Goal: Task Accomplishment & Management: Manage account settings

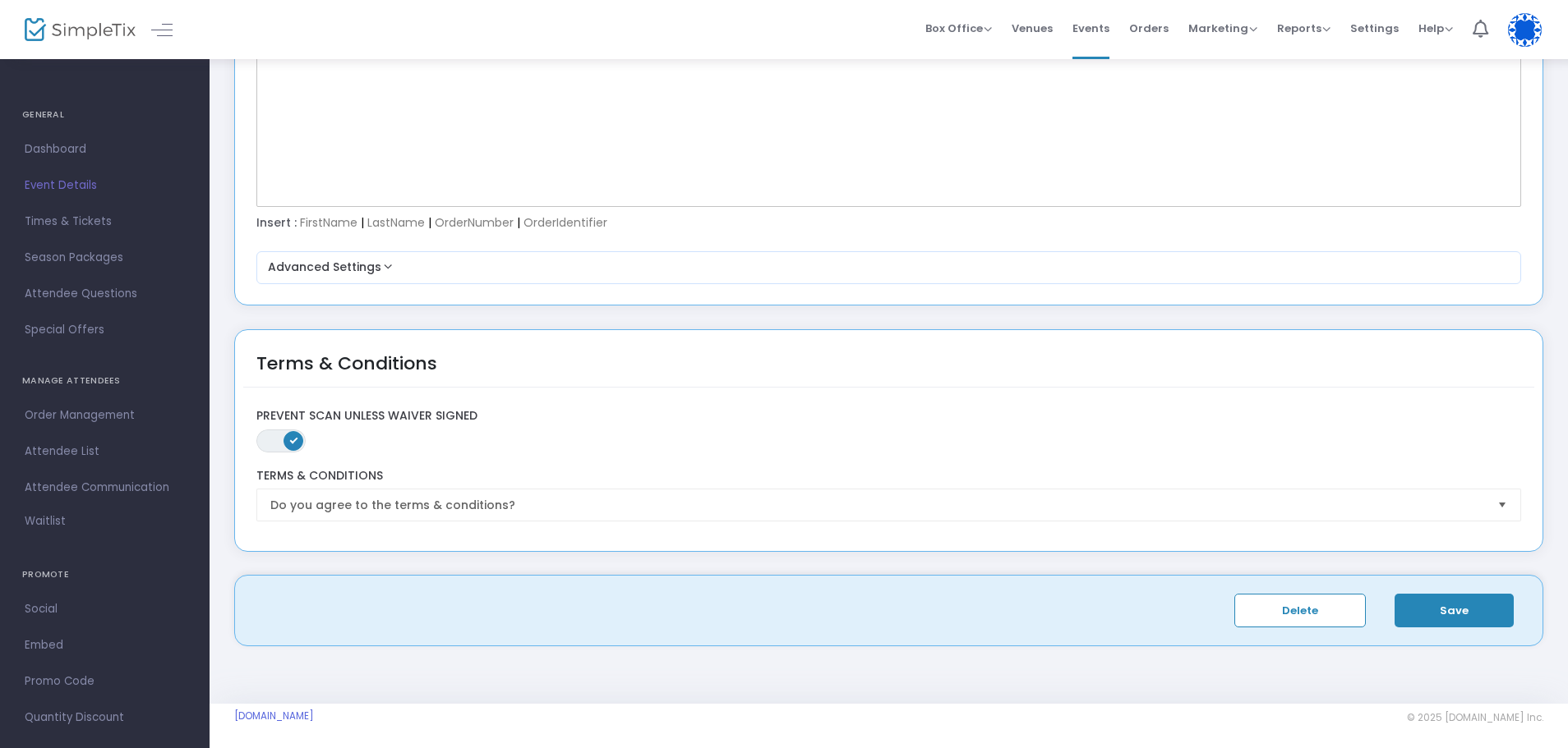
scroll to position [2309, 0]
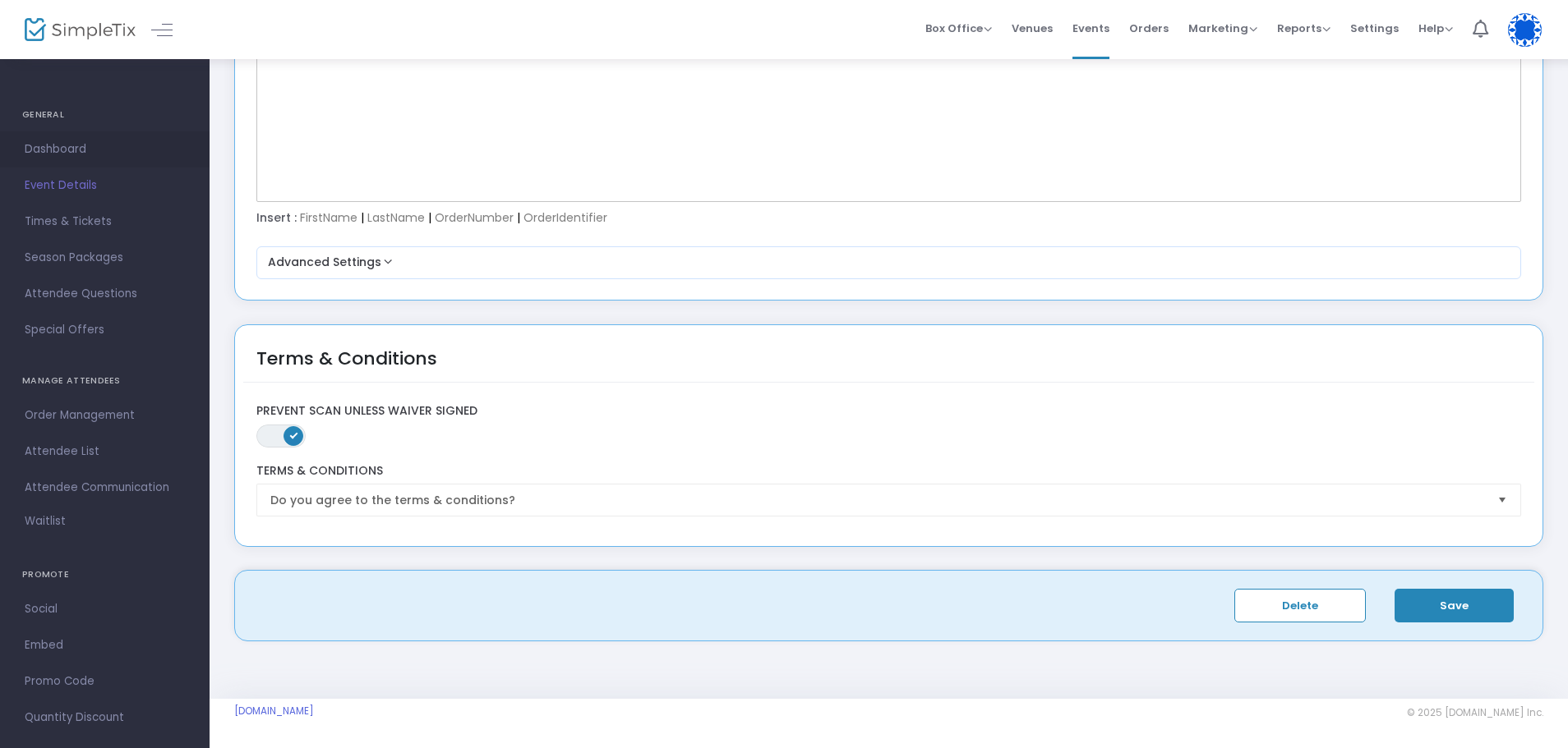
click at [80, 137] on link "Dashboard" at bounding box center [105, 150] width 210 height 36
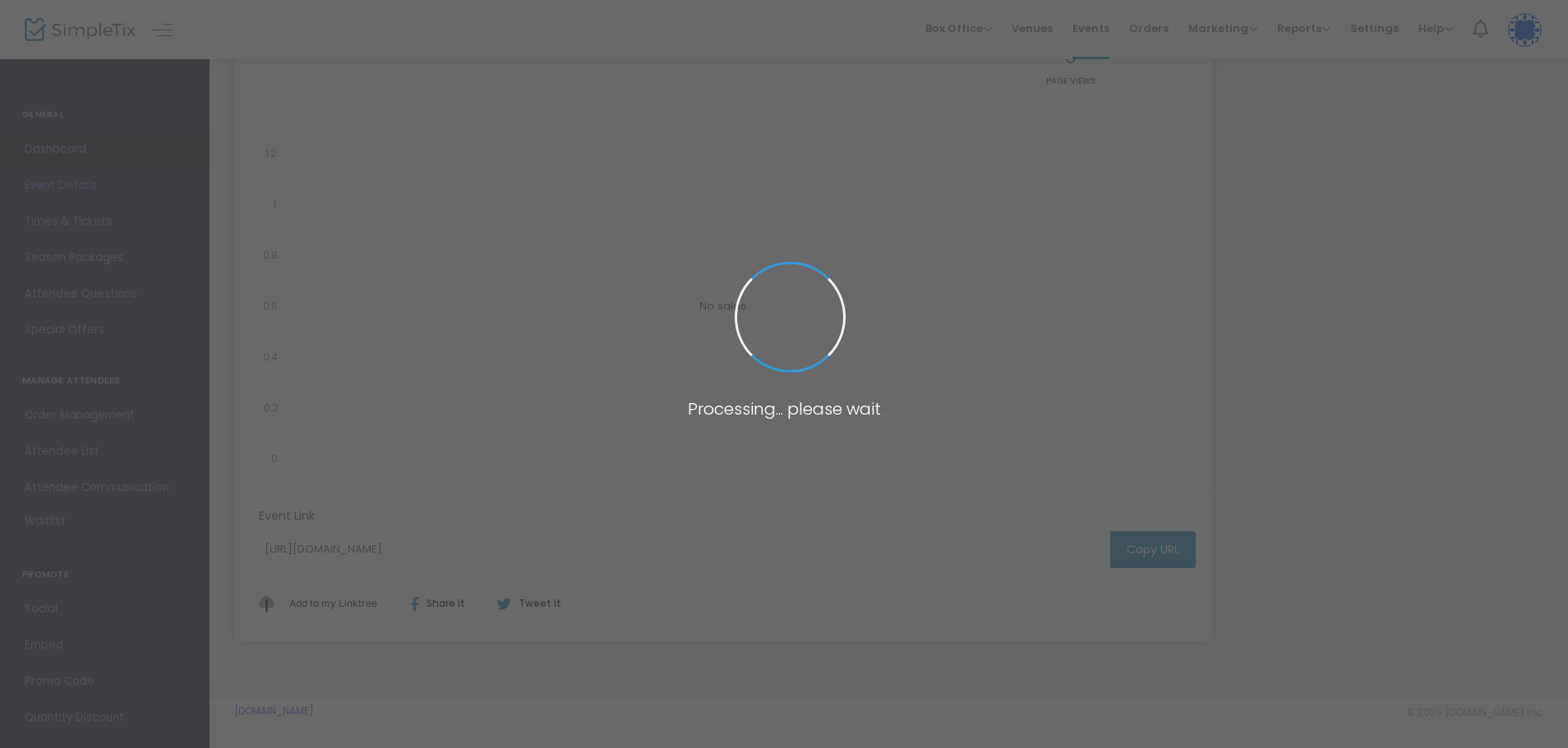
scroll to position [258, 0]
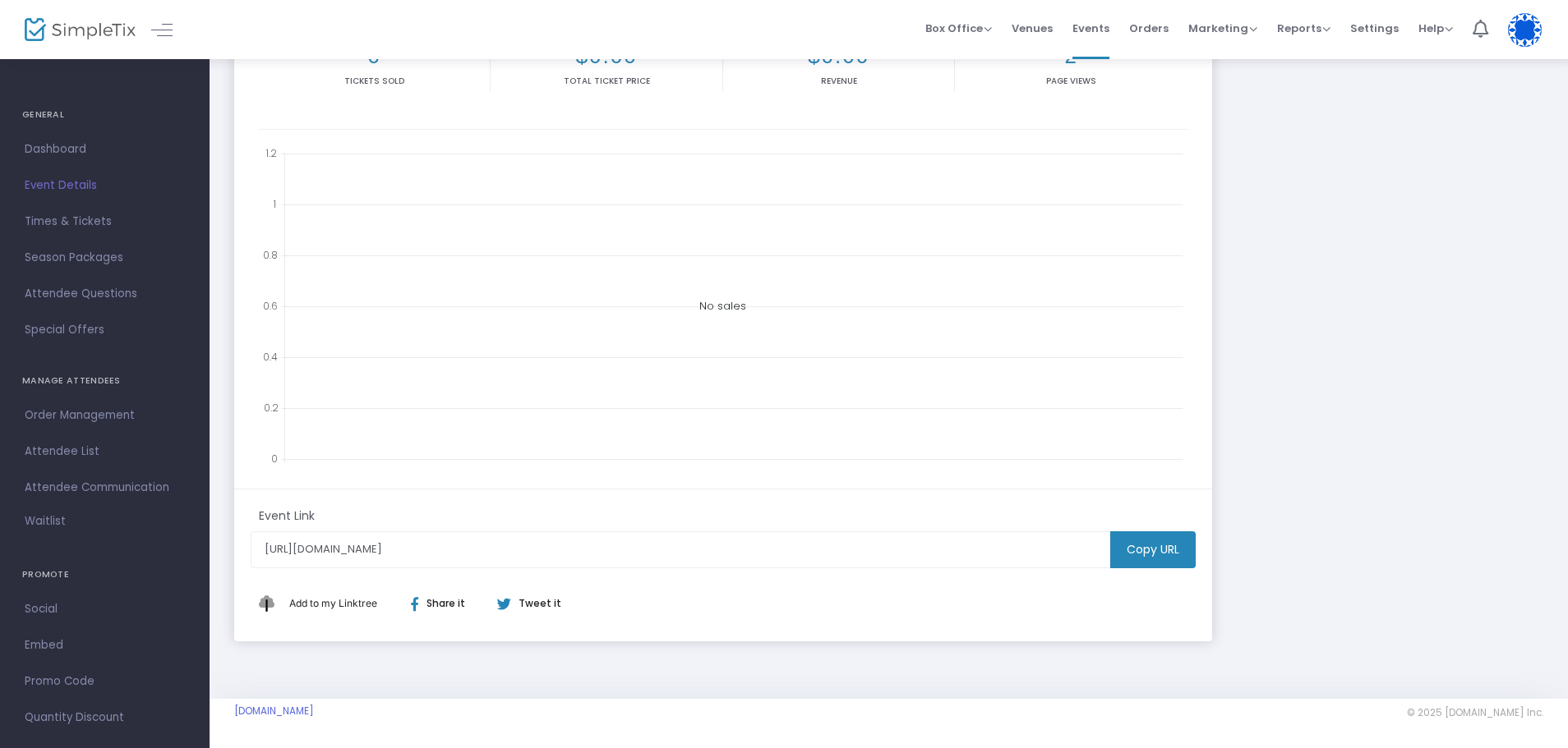
click at [1164, 558] on m-button "Copy URL" at bounding box center [1153, 550] width 85 height 37
click at [64, 227] on span "Times & Tickets" at bounding box center [104, 222] width 160 height 22
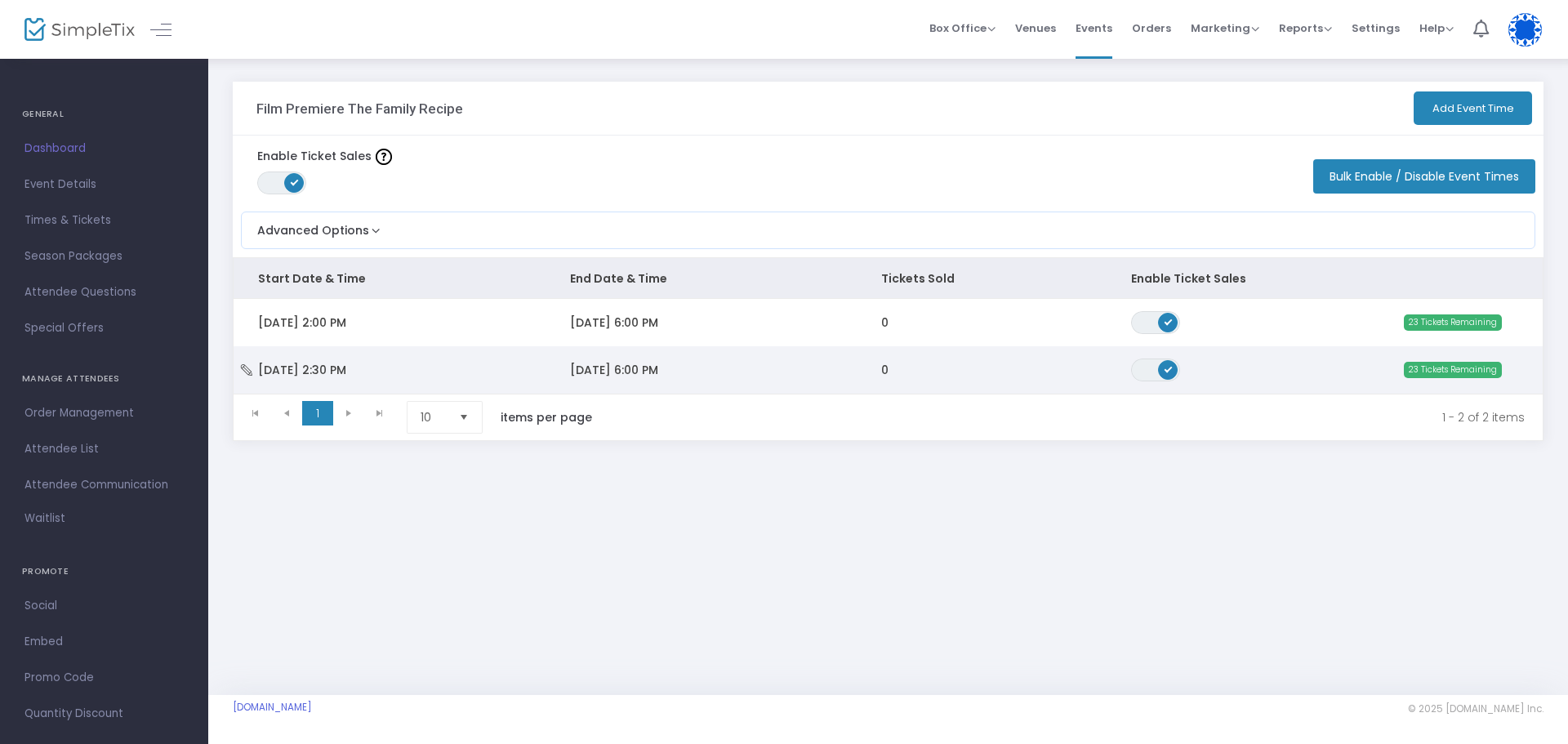
click at [1149, 374] on span "ON OFF" at bounding box center [1155, 370] width 49 height 23
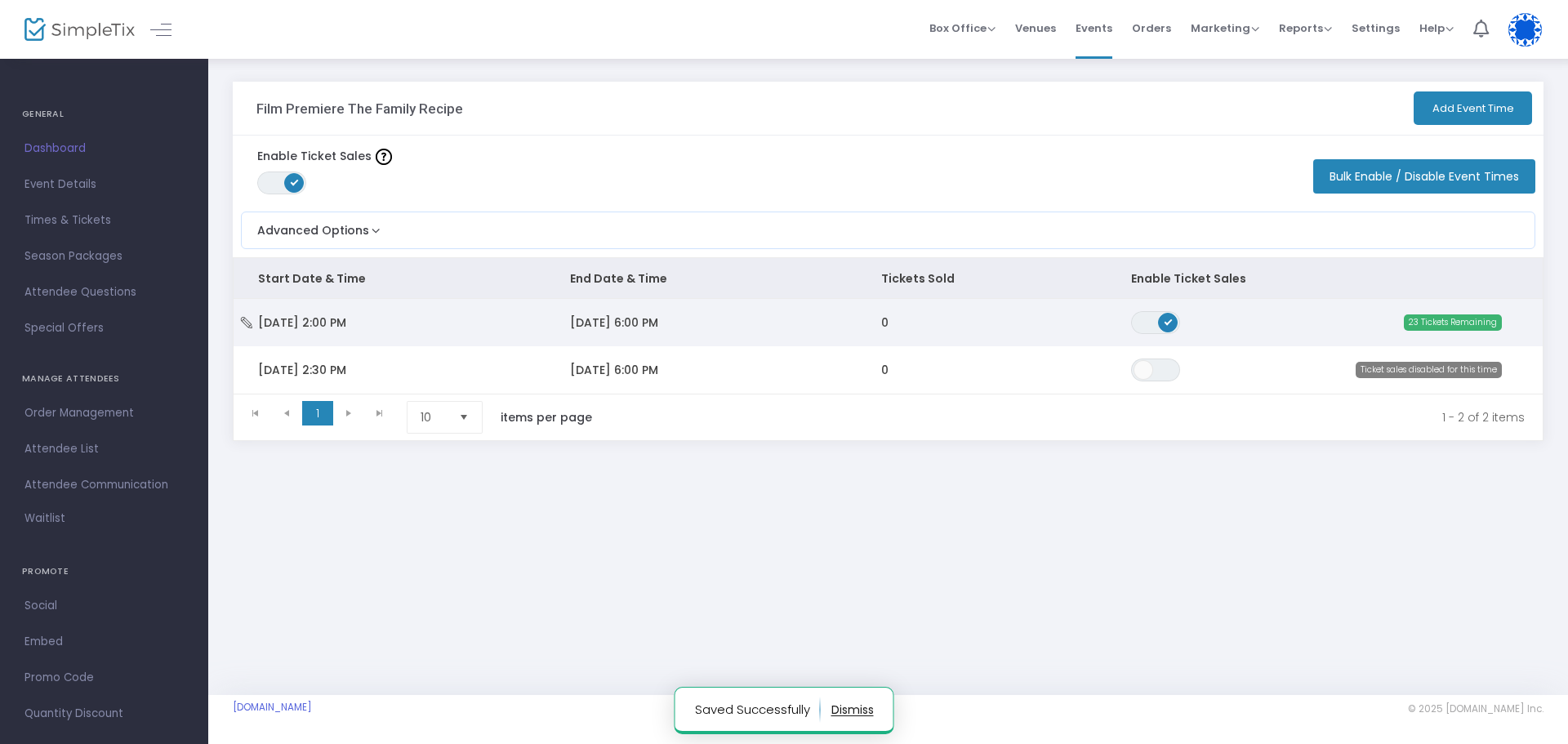
click at [839, 326] on td "[DATE] 6:00 PM" at bounding box center [701, 322] width 312 height 47
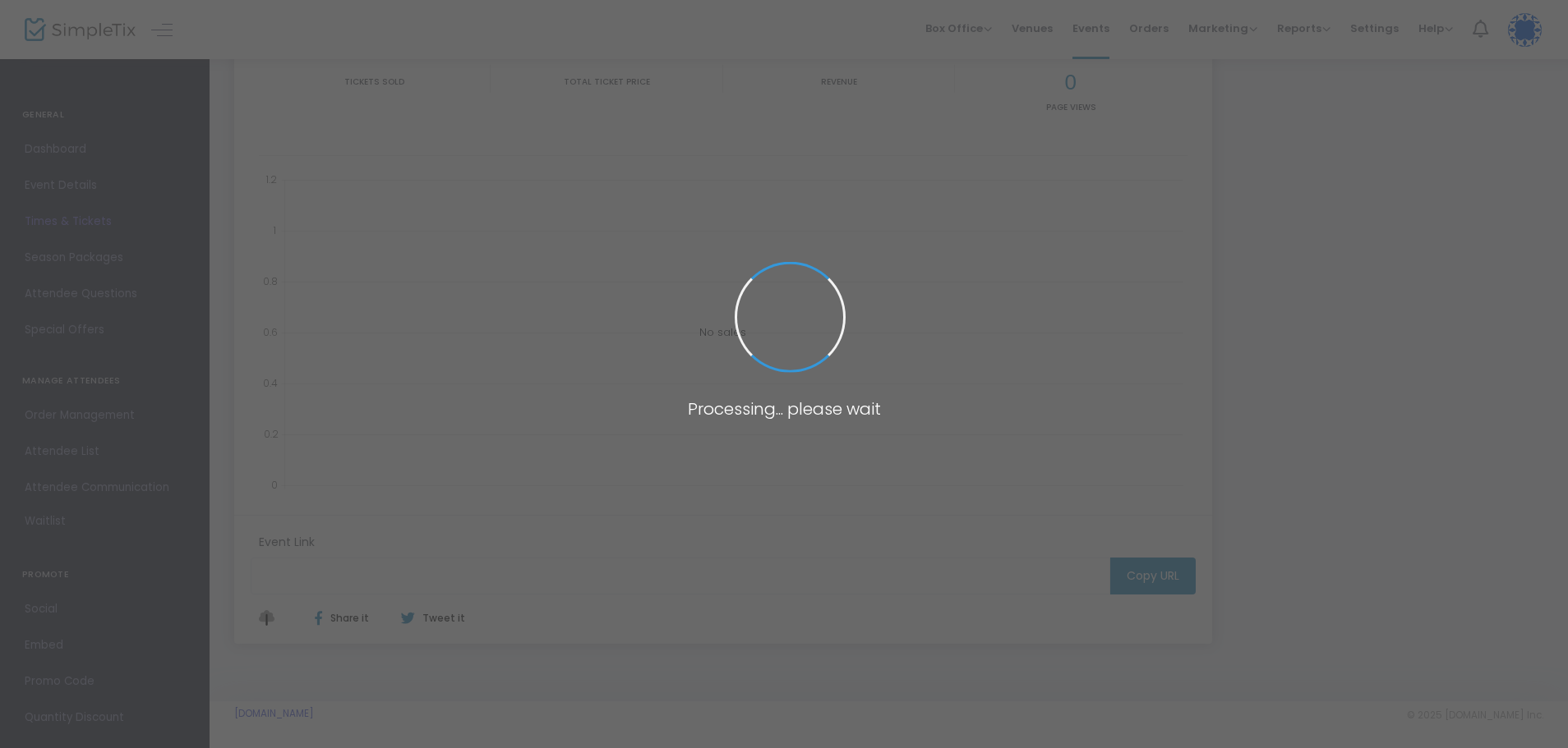
type input "[URL][DOMAIN_NAME]"
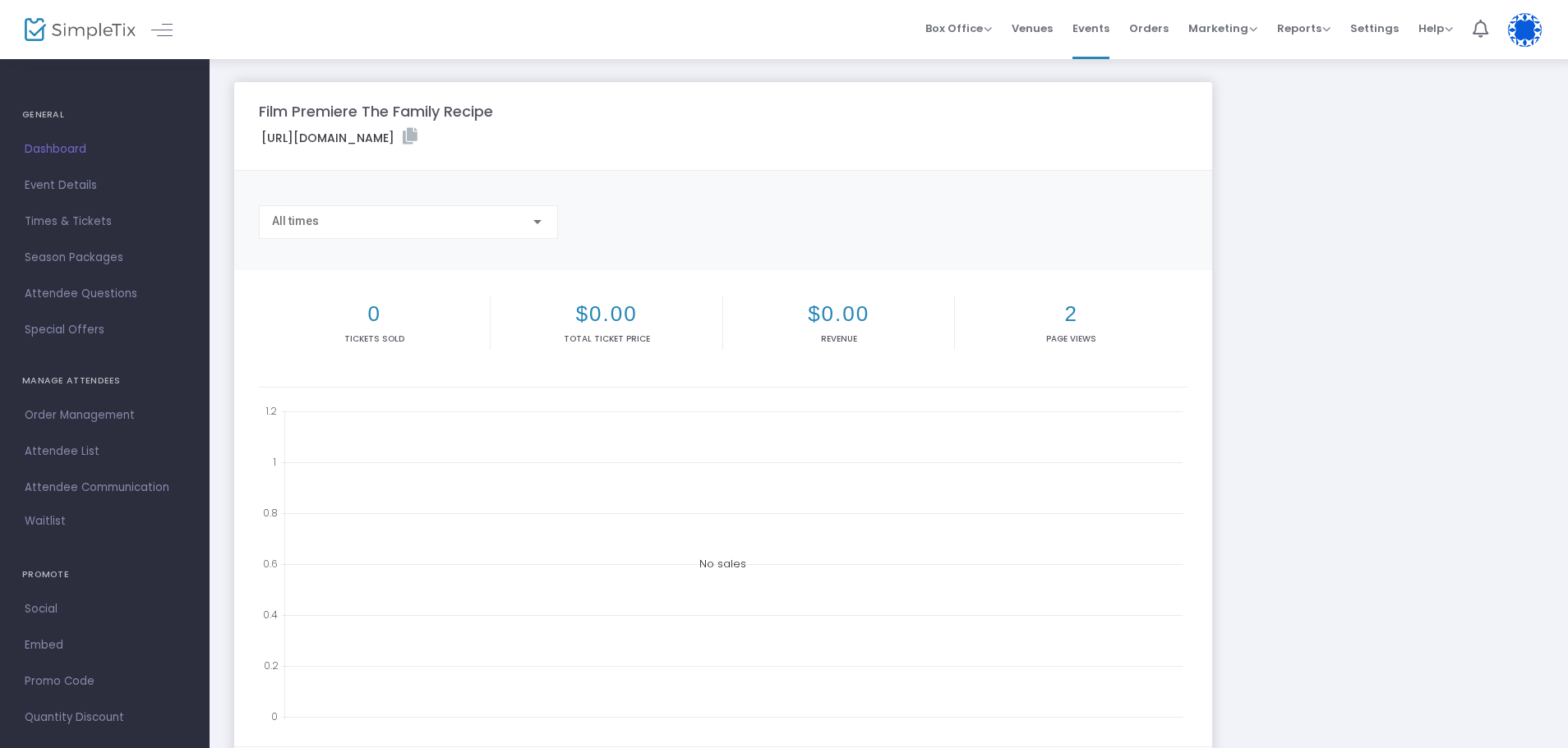
click at [36, 154] on span "Dashboard" at bounding box center [104, 149] width 160 height 22
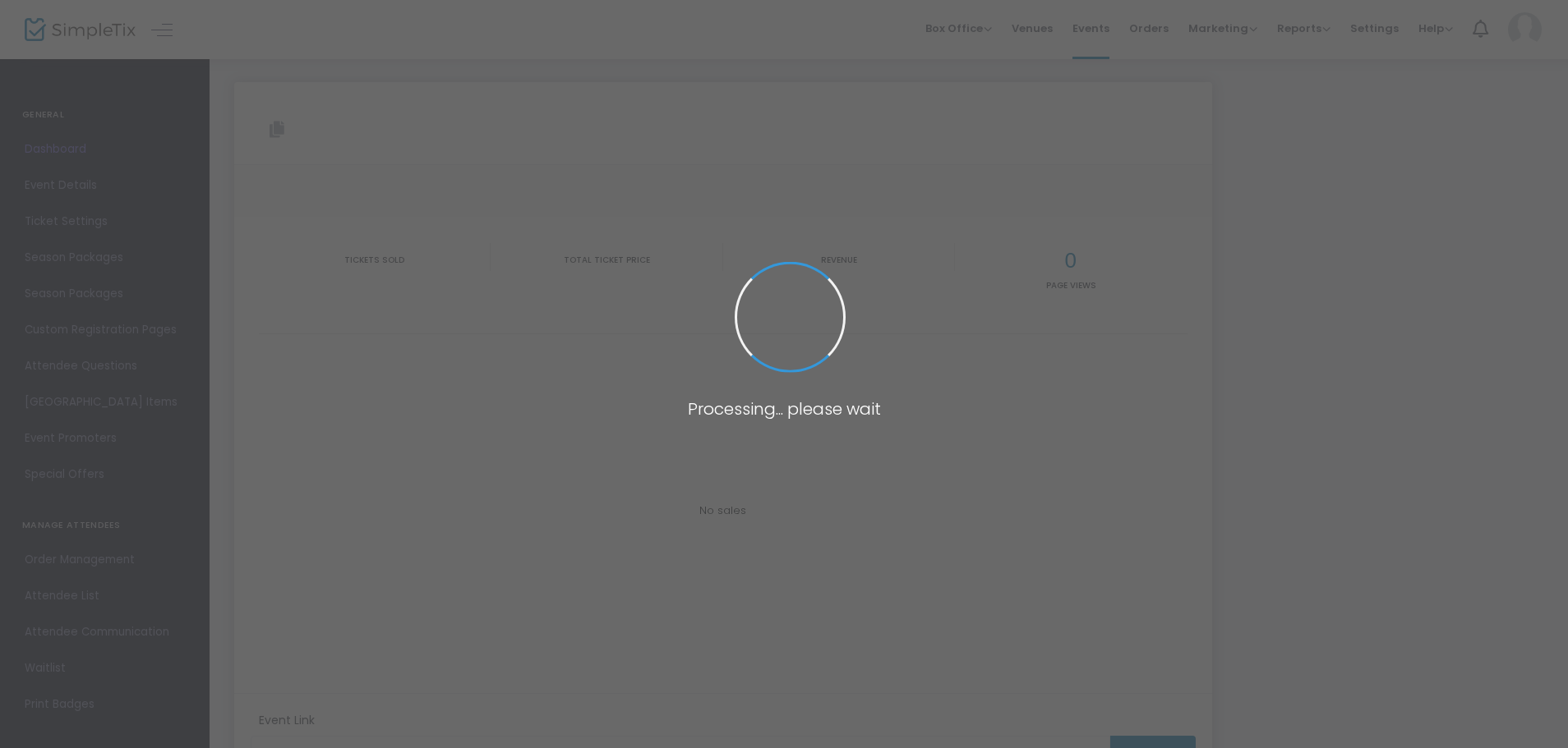
type input "[URL][DOMAIN_NAME]"
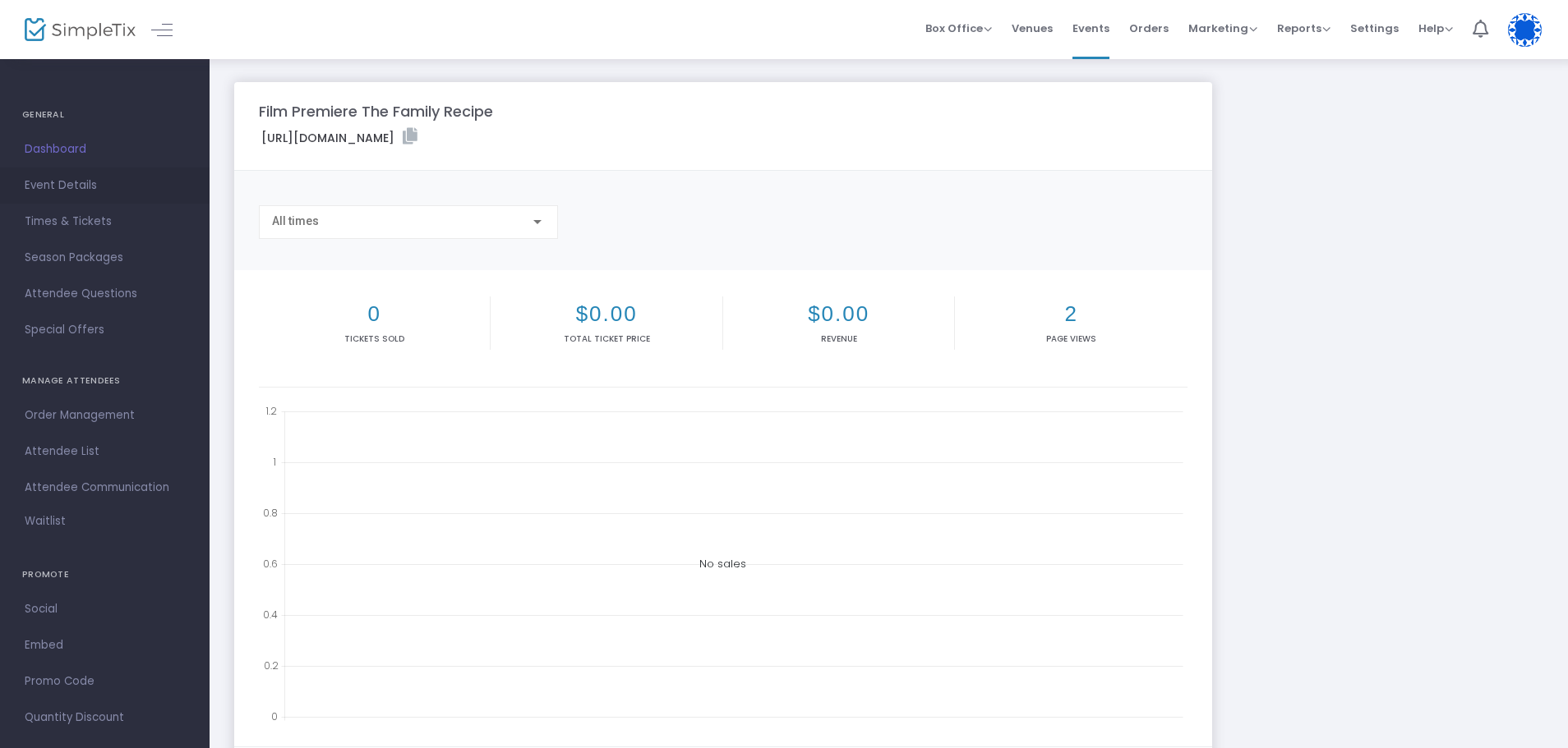
click at [76, 182] on span "Event Details" at bounding box center [104, 185] width 160 height 22
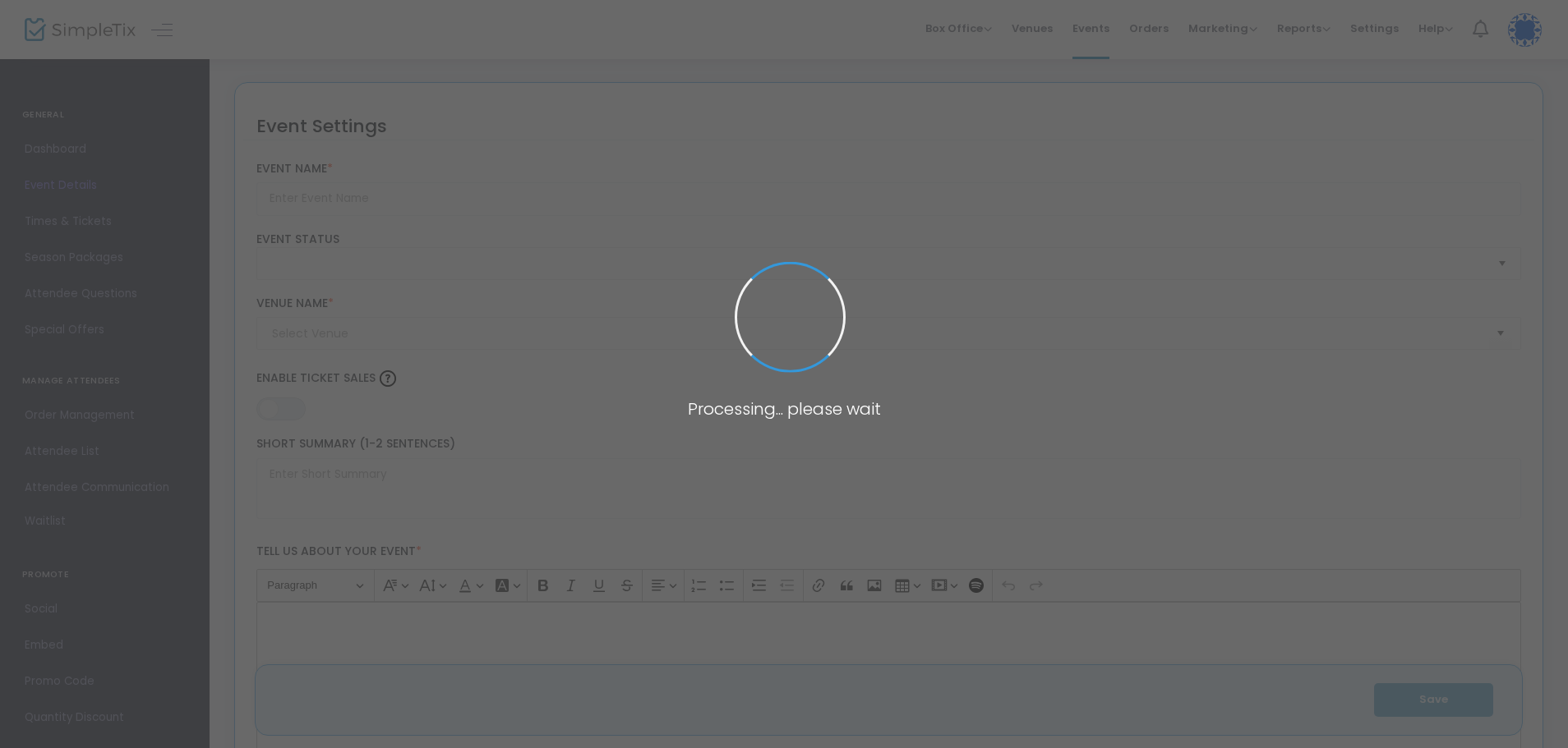
type input "Film Premiere The Family Recipe"
type textarea "Premiere screening of The Family Recipe—a [US_STATE] made - indie comedy—at [GE…"
type input "6.625 %"
type input "Buy Tickets"
type input "Reading Cinemas"
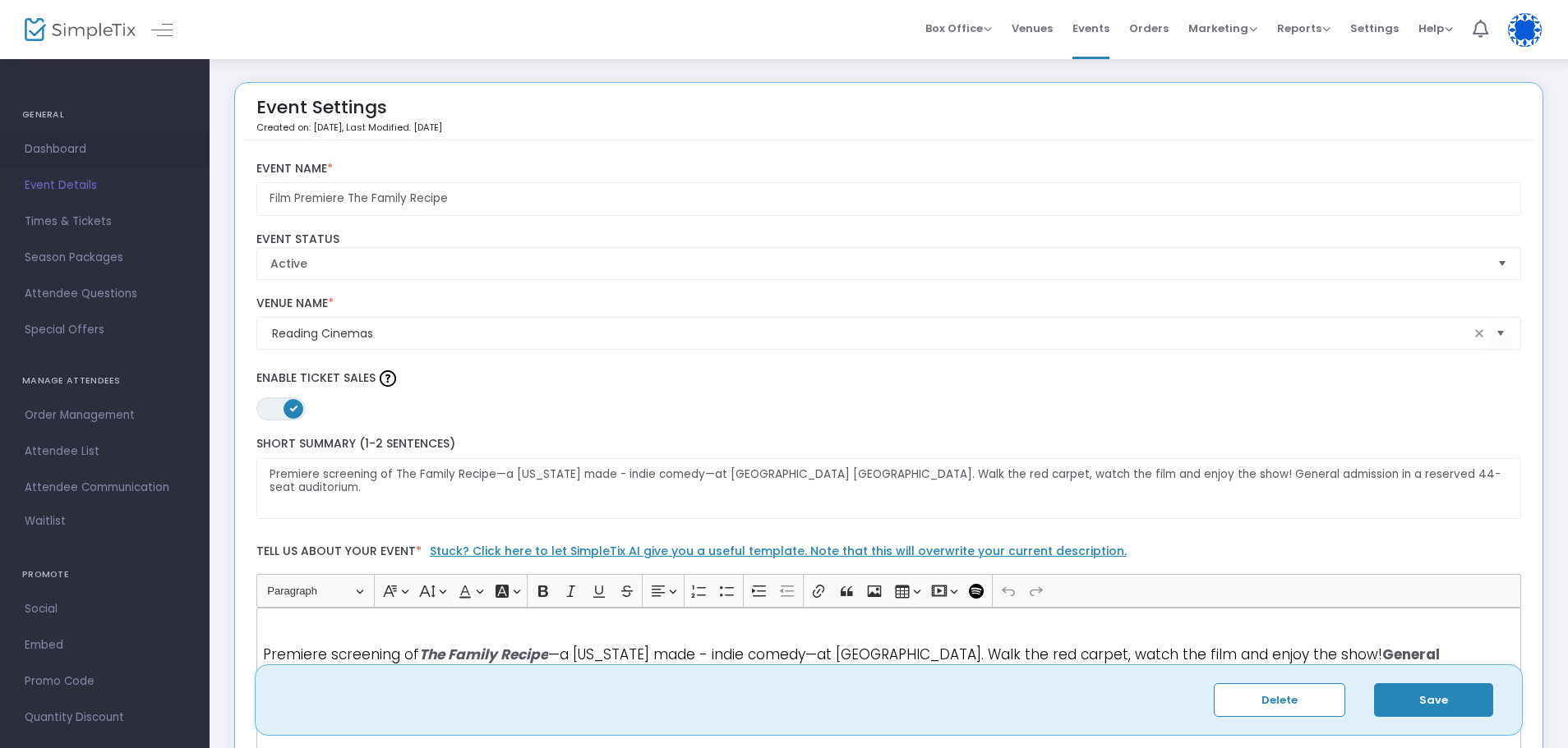
click at [40, 152] on span "Dashboard" at bounding box center [104, 149] width 160 height 22
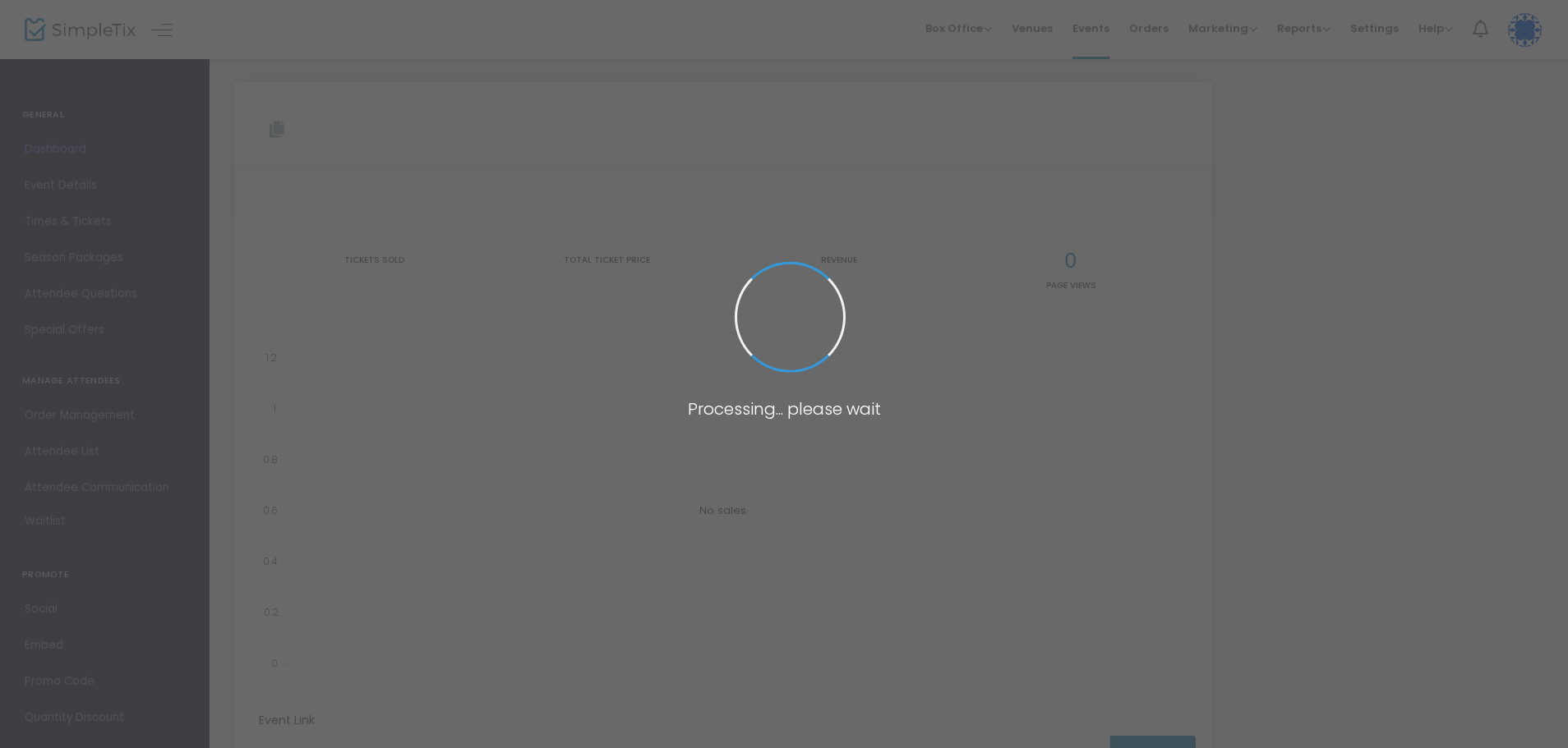
type input "[URL][DOMAIN_NAME]"
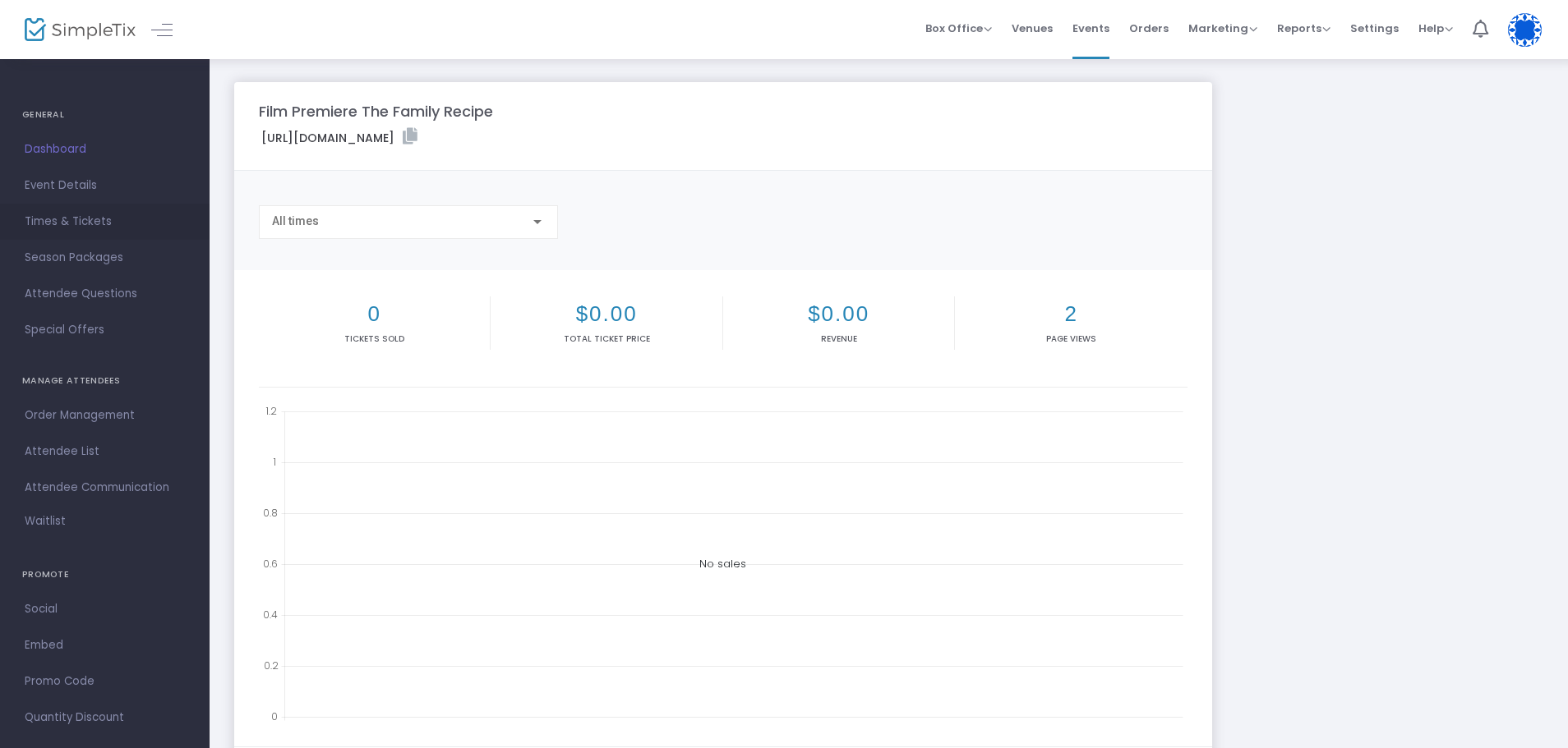
click at [71, 226] on span "Times & Tickets" at bounding box center [104, 222] width 160 height 22
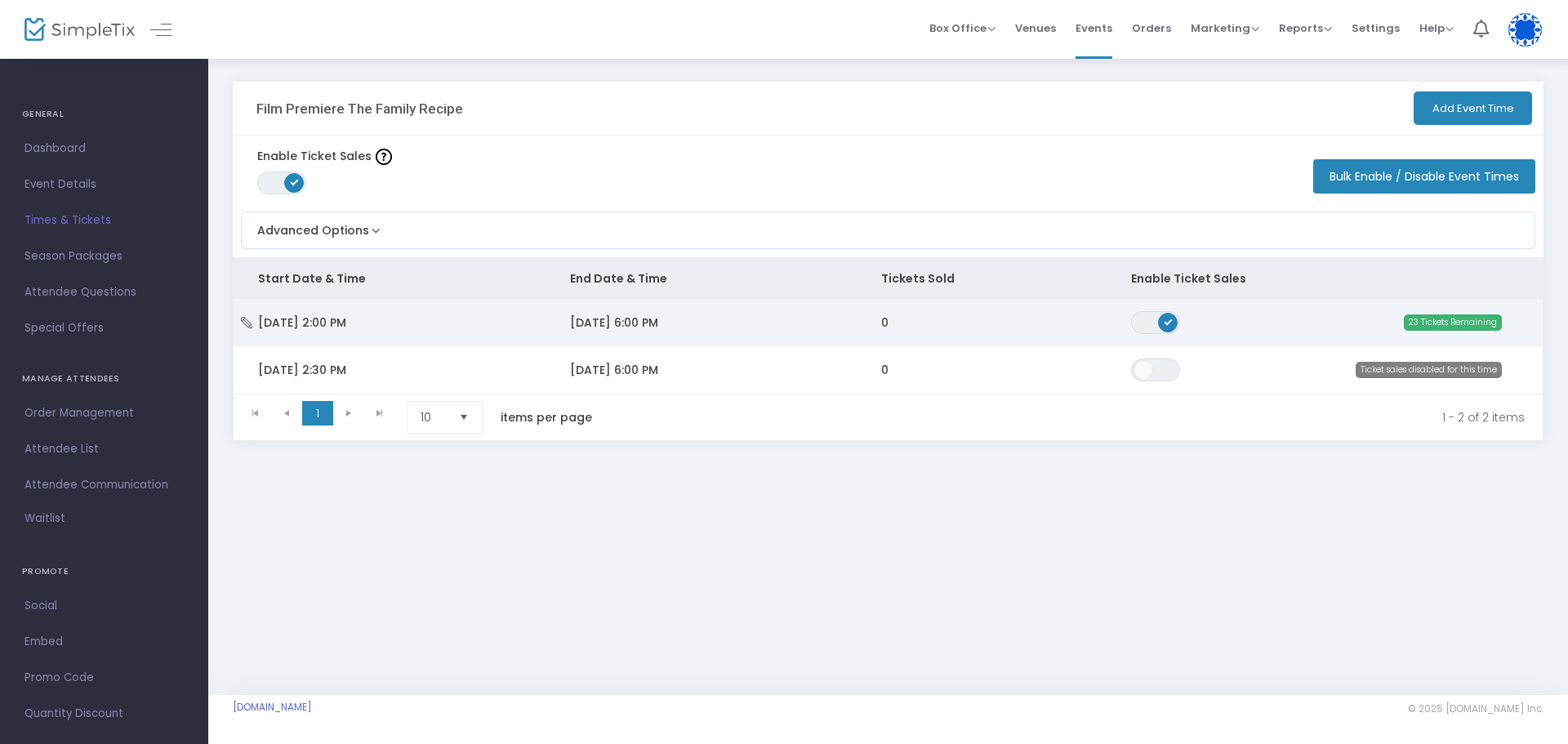
click at [1356, 335] on td "23 Tickets Remaining" at bounding box center [1418, 322] width 249 height 47
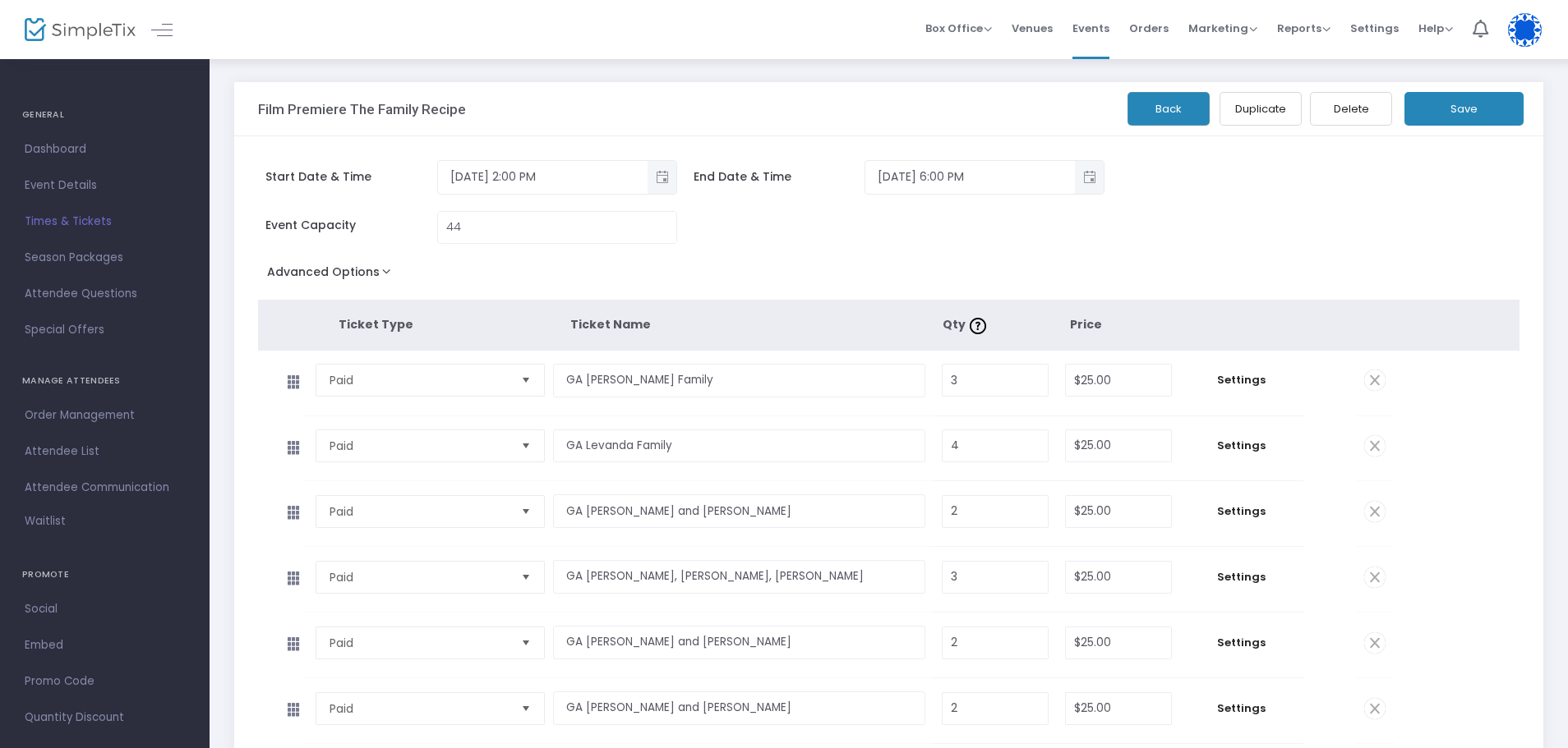
click at [1343, 101] on button "Delete" at bounding box center [1351, 108] width 82 height 34
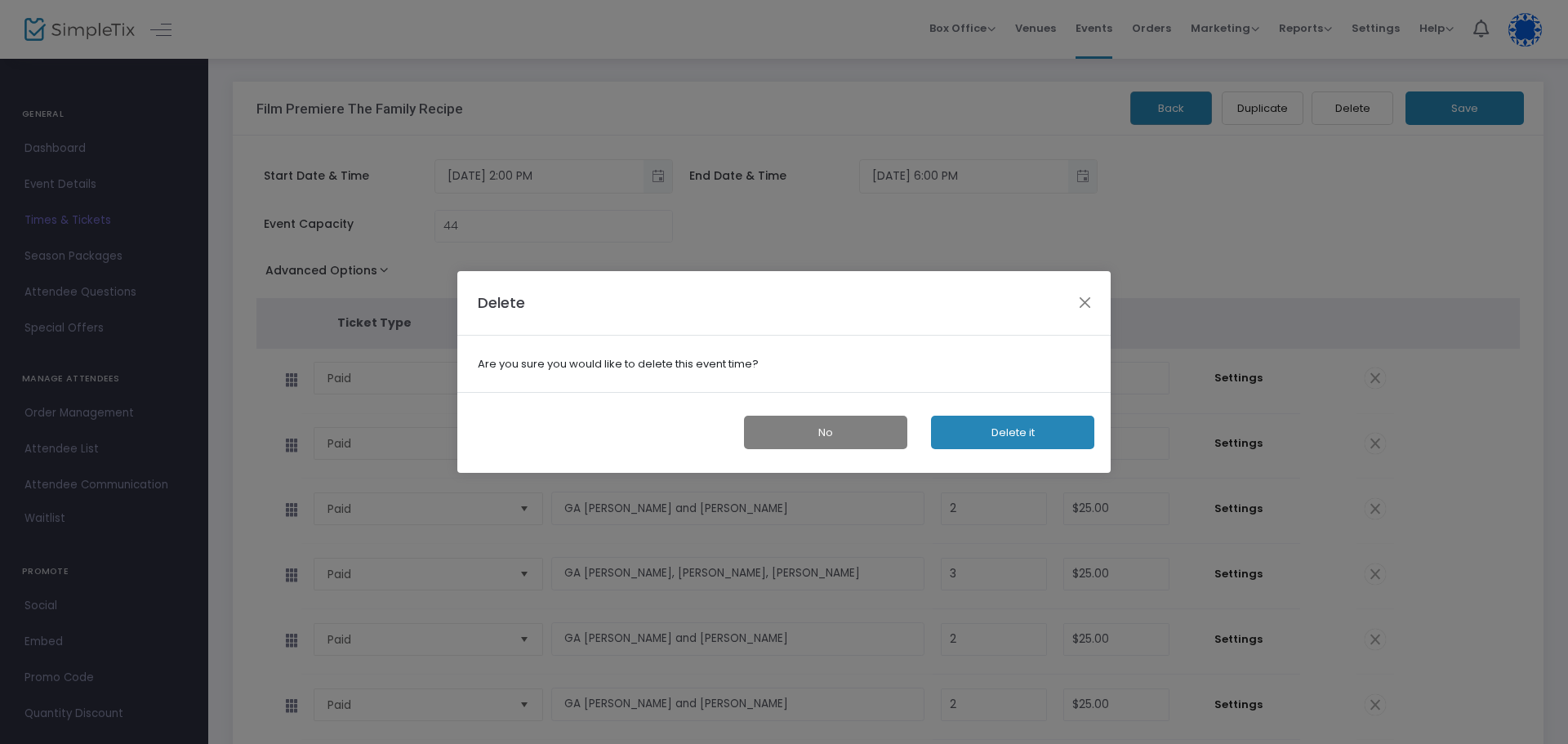
click at [1002, 443] on button "Delete it" at bounding box center [1013, 432] width 164 height 33
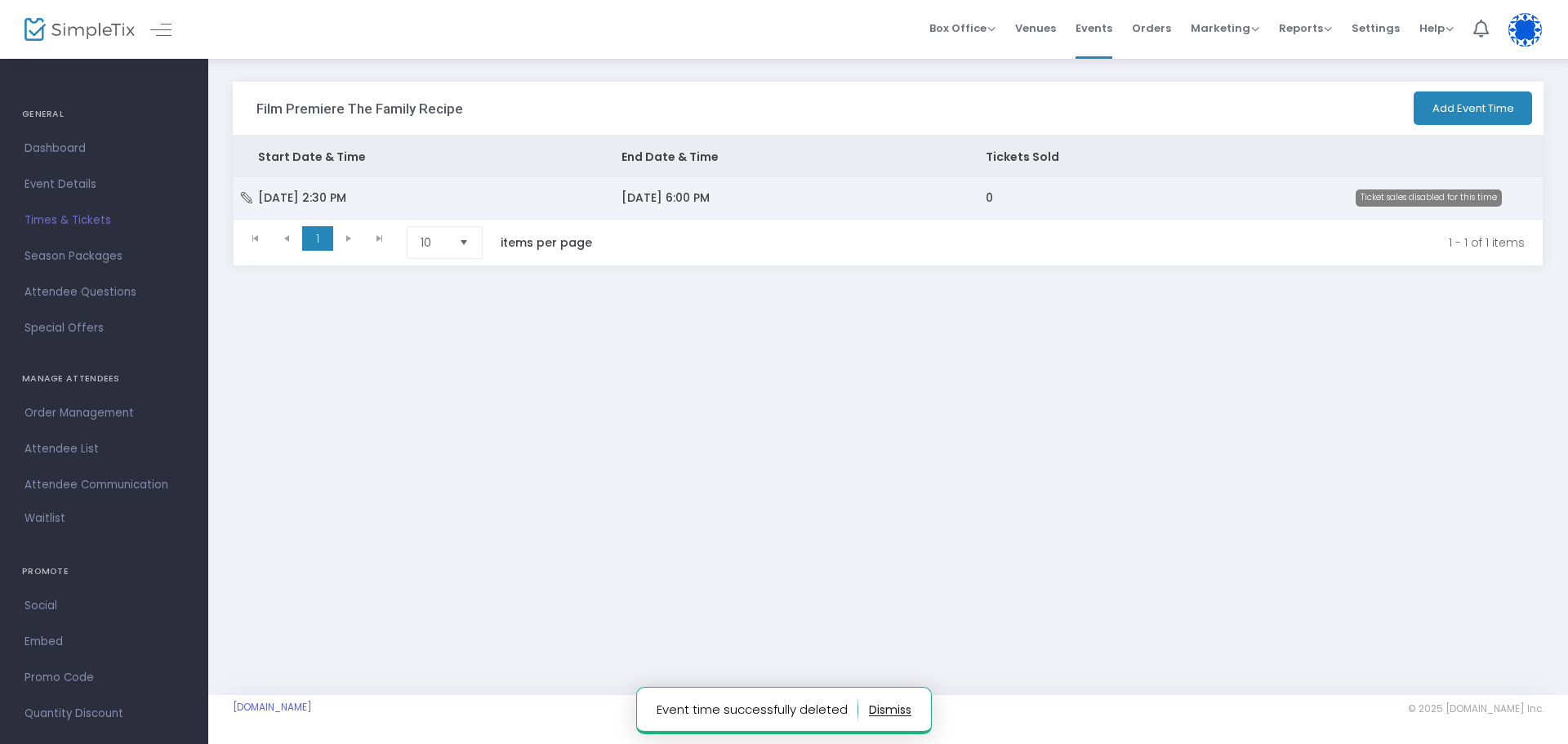
click at [1067, 193] on td "0" at bounding box center [1107, 198] width 291 height 41
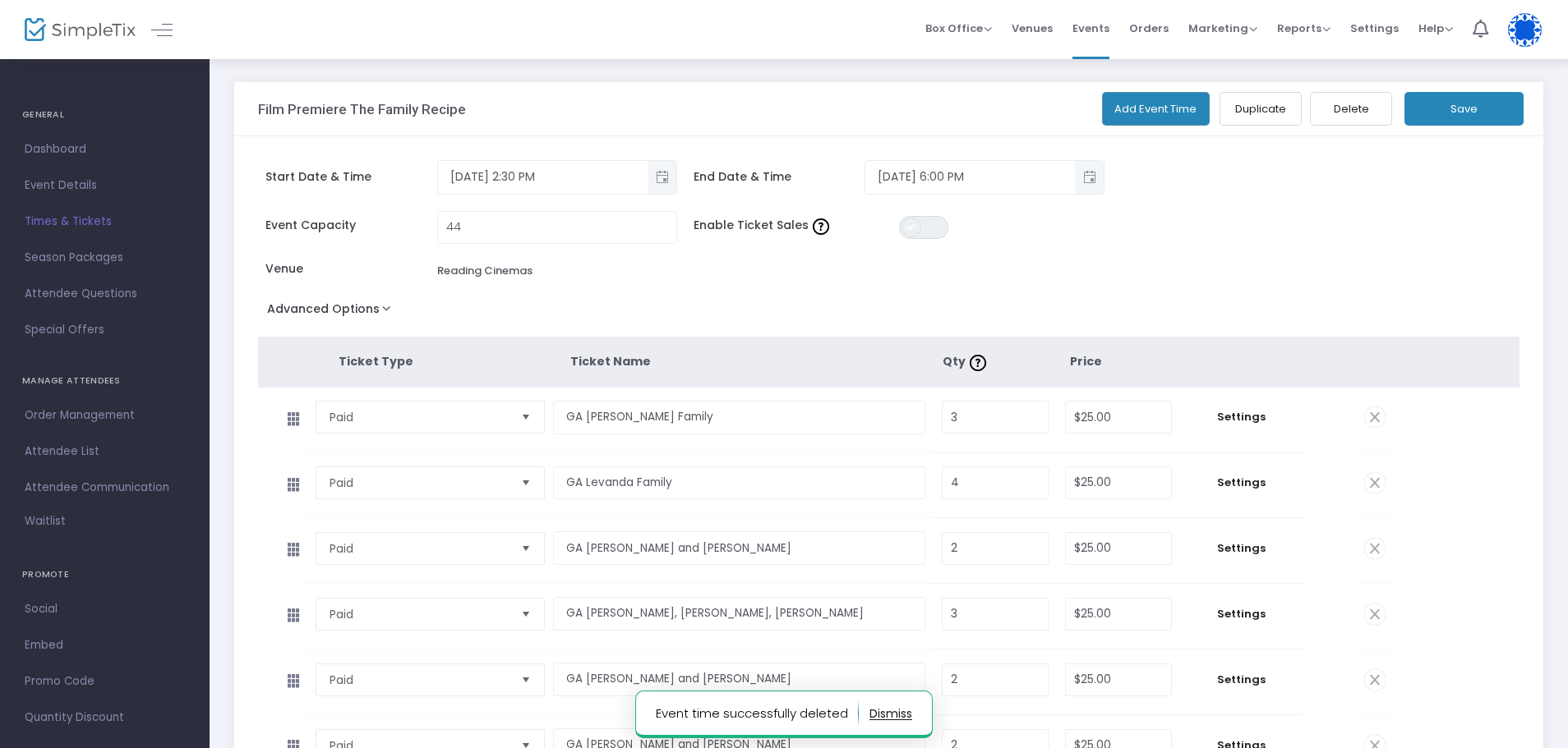
click at [908, 229] on span at bounding box center [910, 227] width 20 height 20
click at [1447, 123] on button "Save" at bounding box center [1463, 108] width 119 height 34
click at [44, 153] on span "Dashboard" at bounding box center [104, 149] width 160 height 22
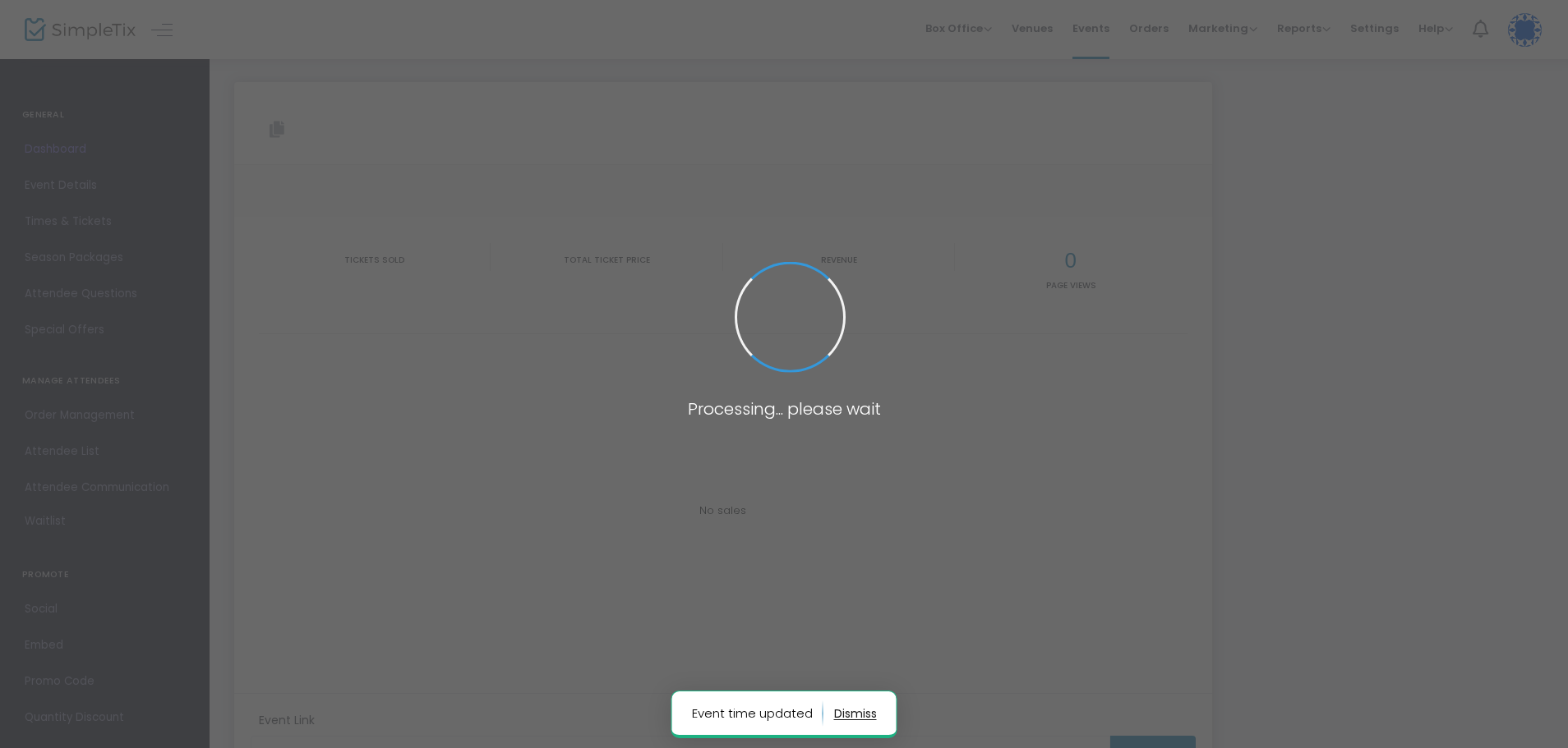
type input "[URL][DOMAIN_NAME]"
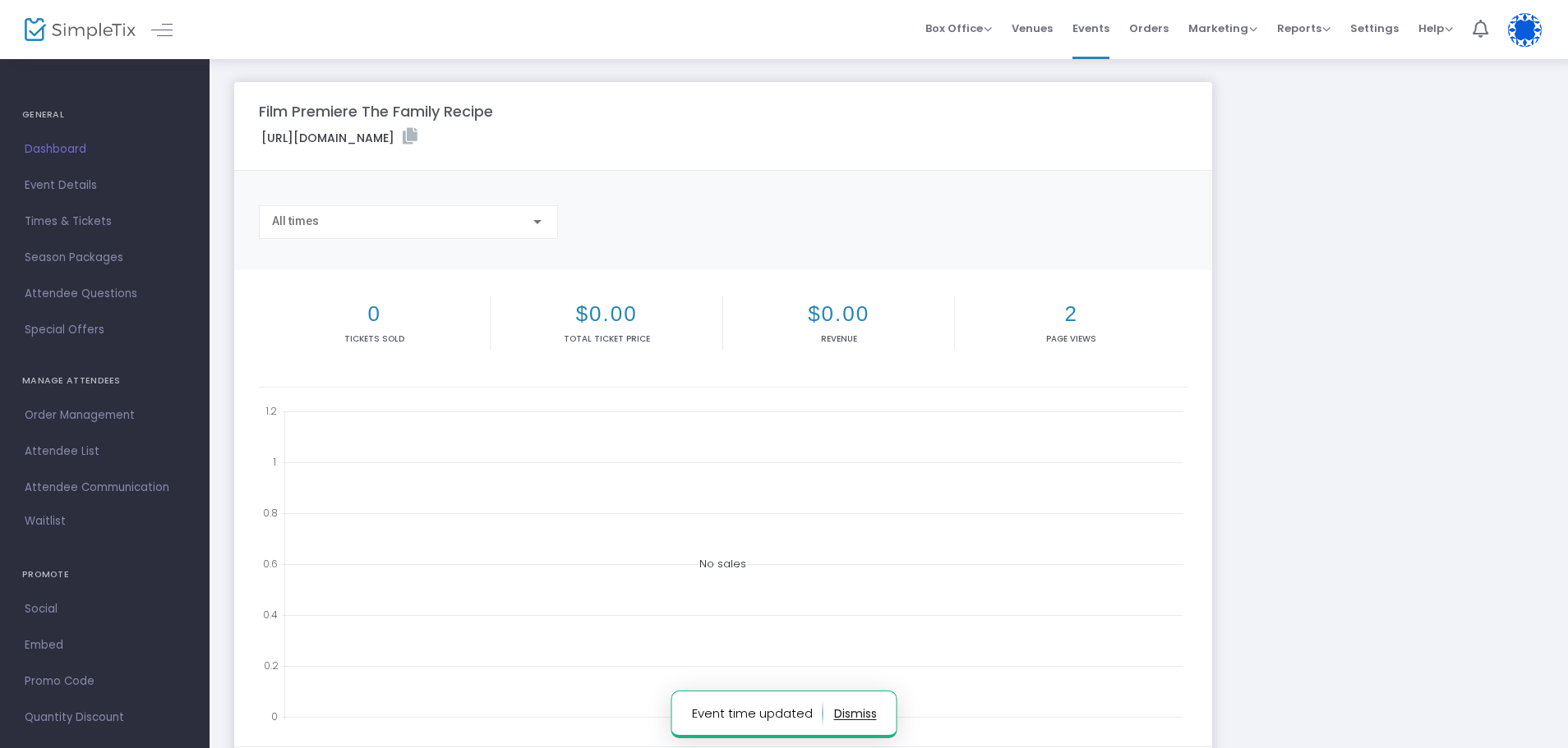
click at [749, 136] on div "[URL][DOMAIN_NAME]" at bounding box center [722, 140] width 944 height 24
click at [417, 136] on icon at bounding box center [410, 137] width 15 height 17
click at [73, 413] on span "Order Management" at bounding box center [104, 415] width 160 height 22
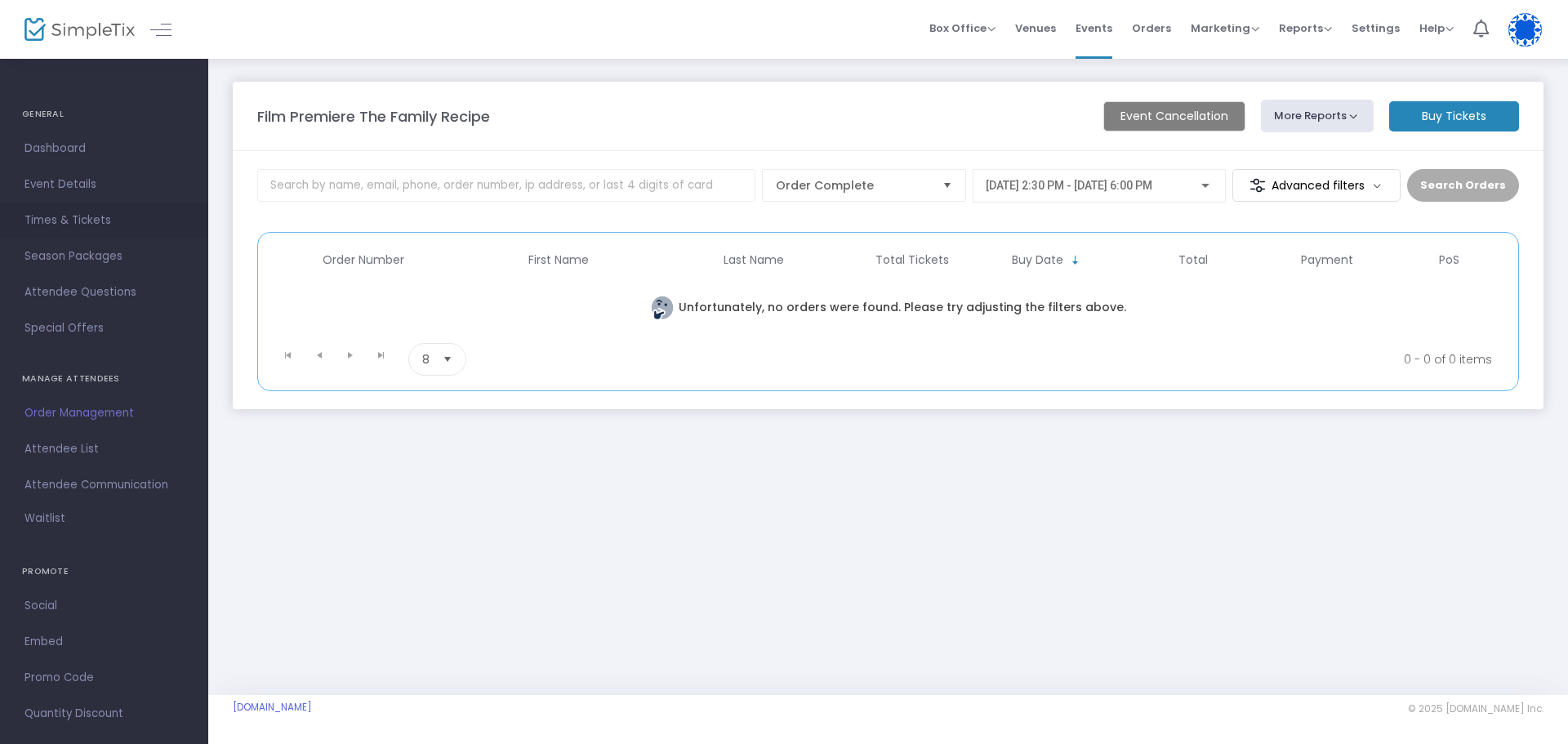
click at [85, 215] on span "Times & Tickets" at bounding box center [103, 220] width 159 height 21
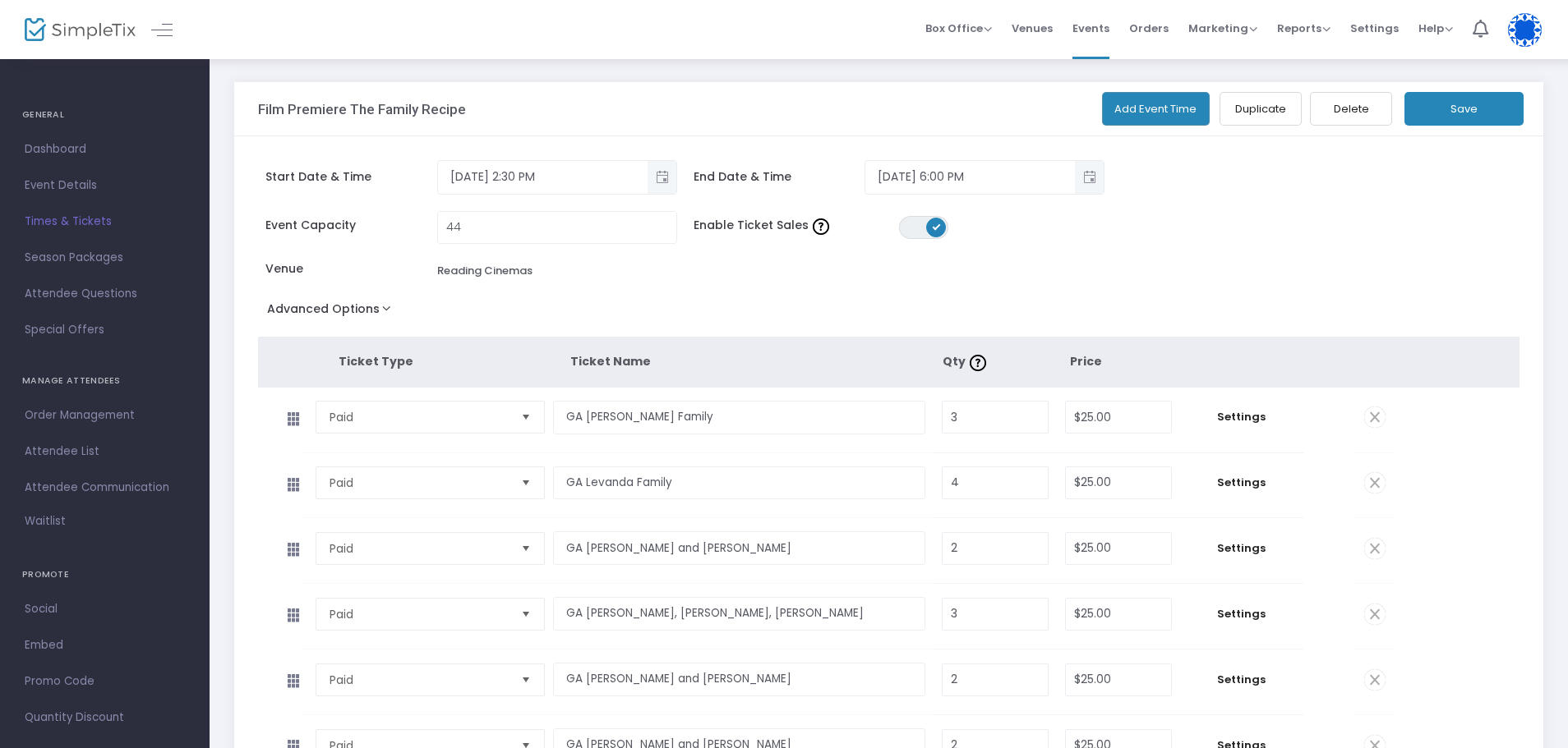
click at [367, 313] on button "Advanced Options" at bounding box center [332, 312] width 149 height 30
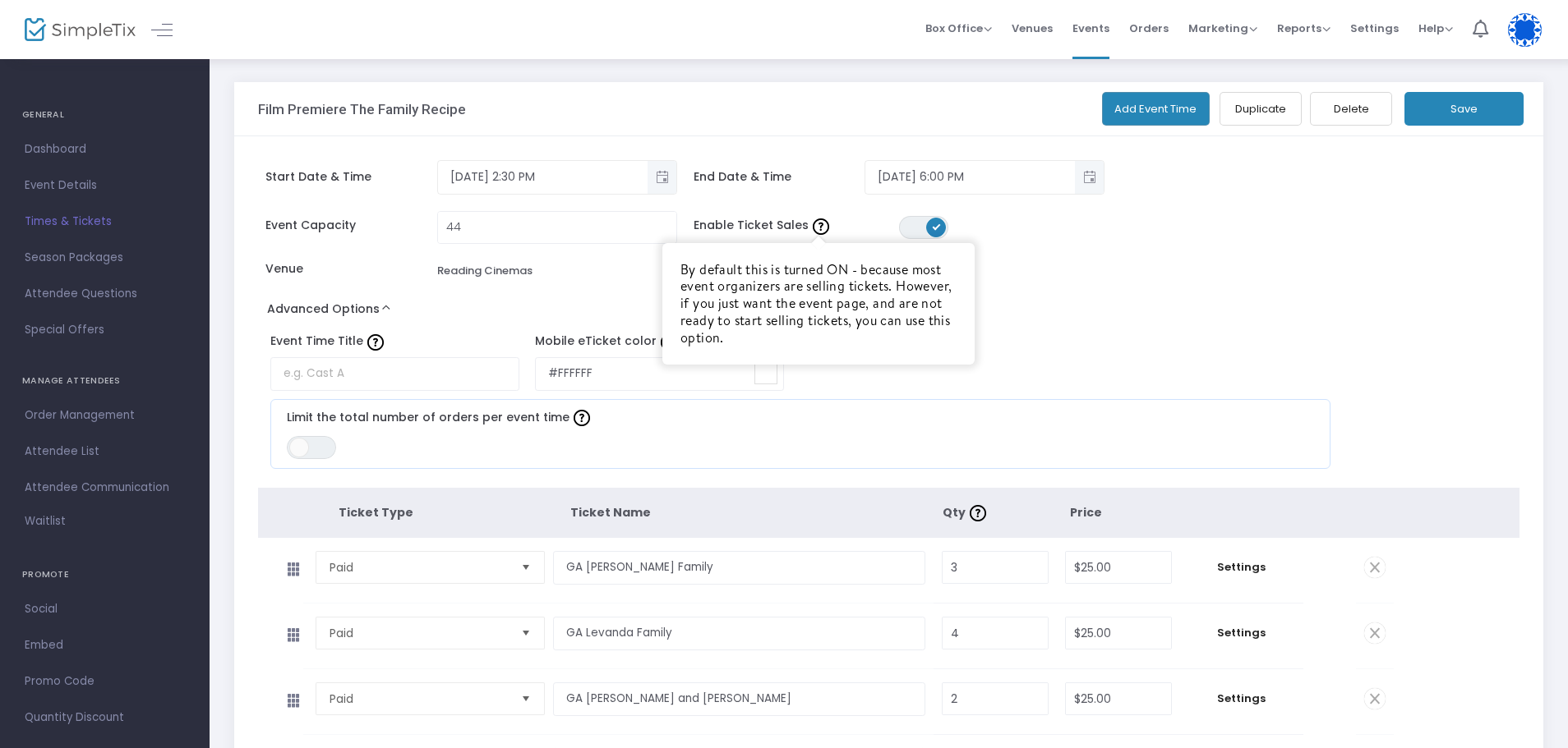
click at [823, 229] on img at bounding box center [821, 227] width 17 height 17
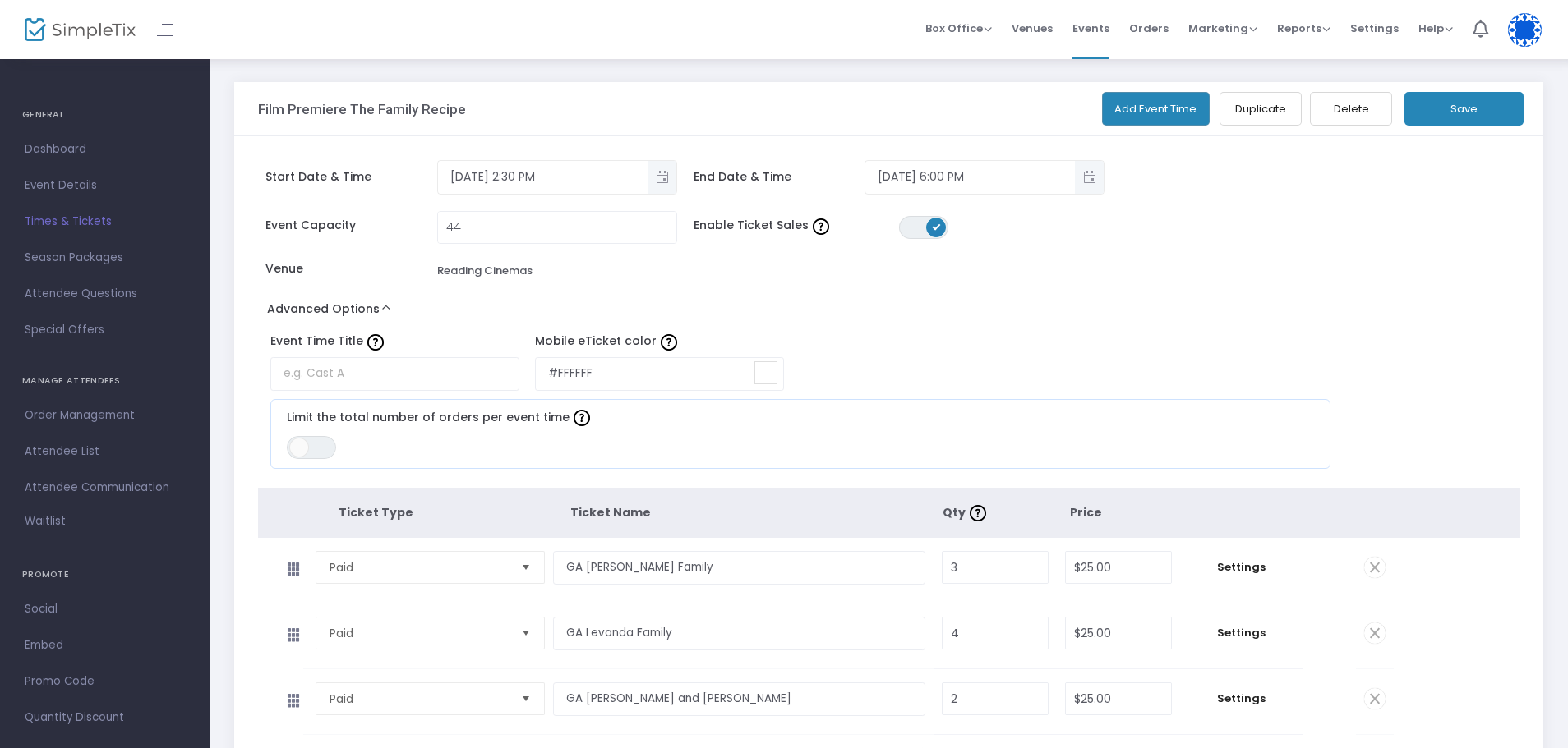
click at [1175, 221] on div "Event Capacity 44 Enable Ticket Sales ON OFF Venue Reading Cinemas" at bounding box center [791, 254] width 1084 height 86
click at [979, 36] on span "Box Office" at bounding box center [958, 28] width 66 height 16
click at [1099, 32] on span "Events" at bounding box center [1091, 28] width 37 height 42
